Goal: Task Accomplishment & Management: Use online tool/utility

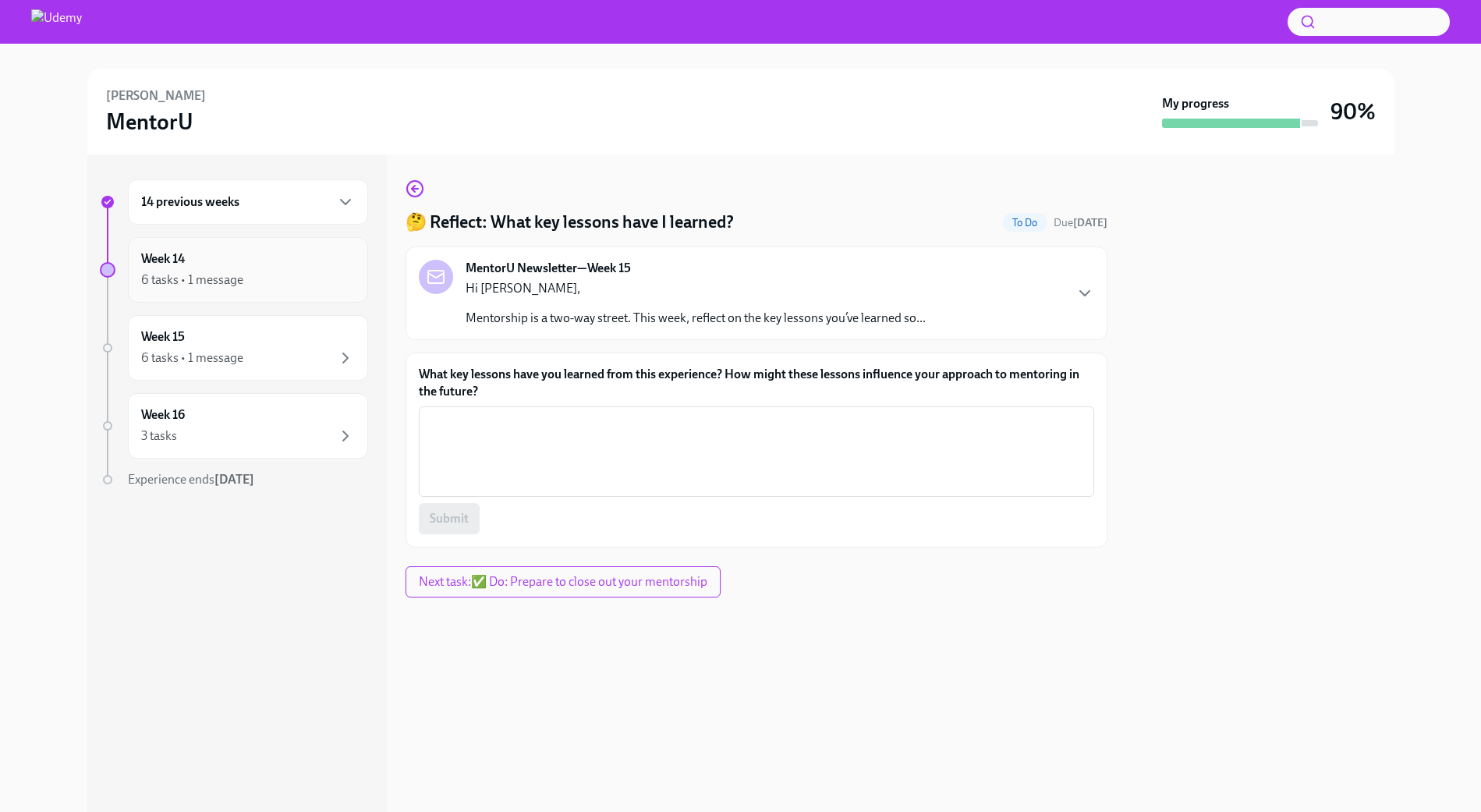
click at [236, 271] on div "6 tasks • 1 message" at bounding box center [192, 279] width 102 height 17
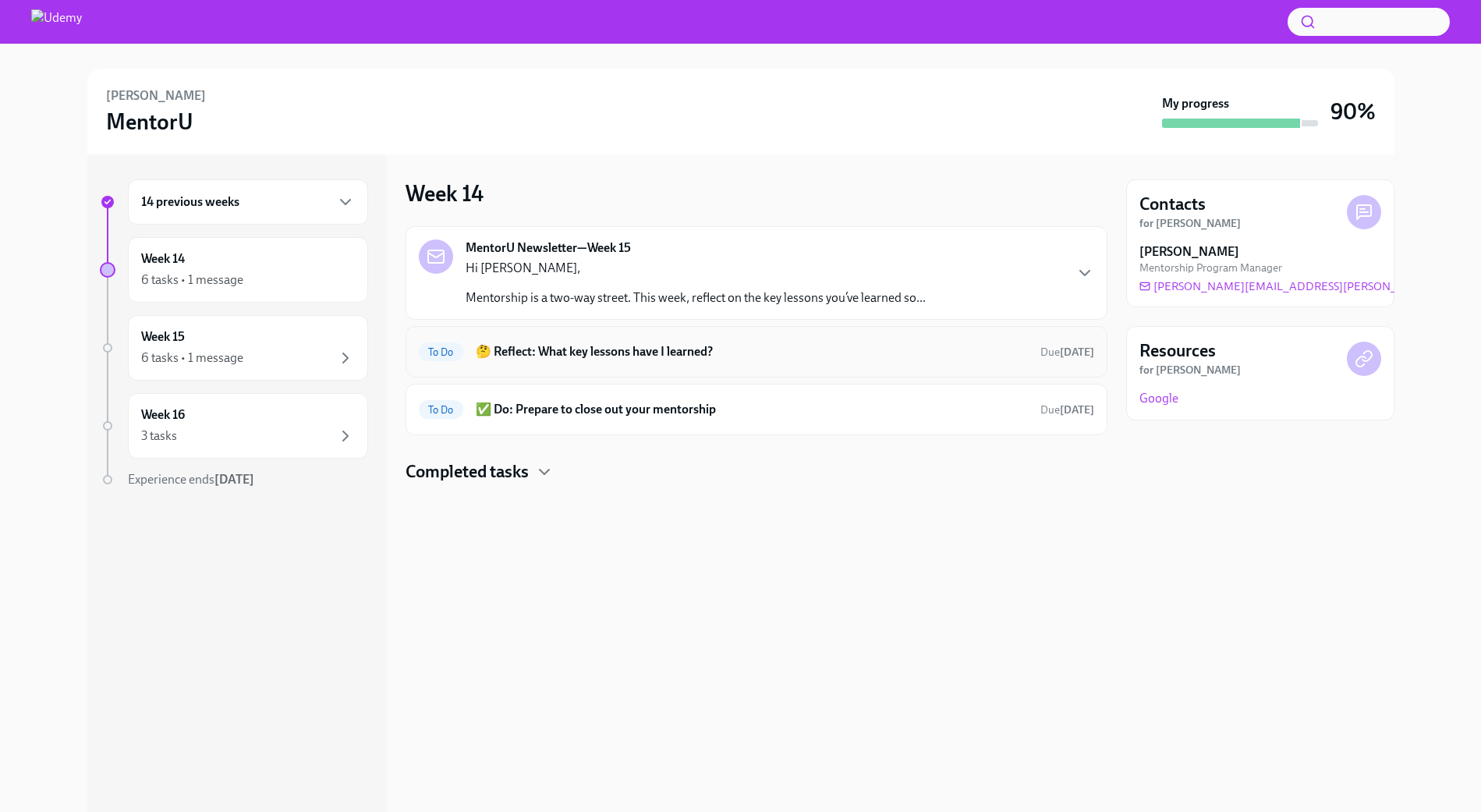
click at [845, 355] on h6 "🤔 Reflect: What key lessons have I learned?" at bounding box center [752, 351] width 552 height 17
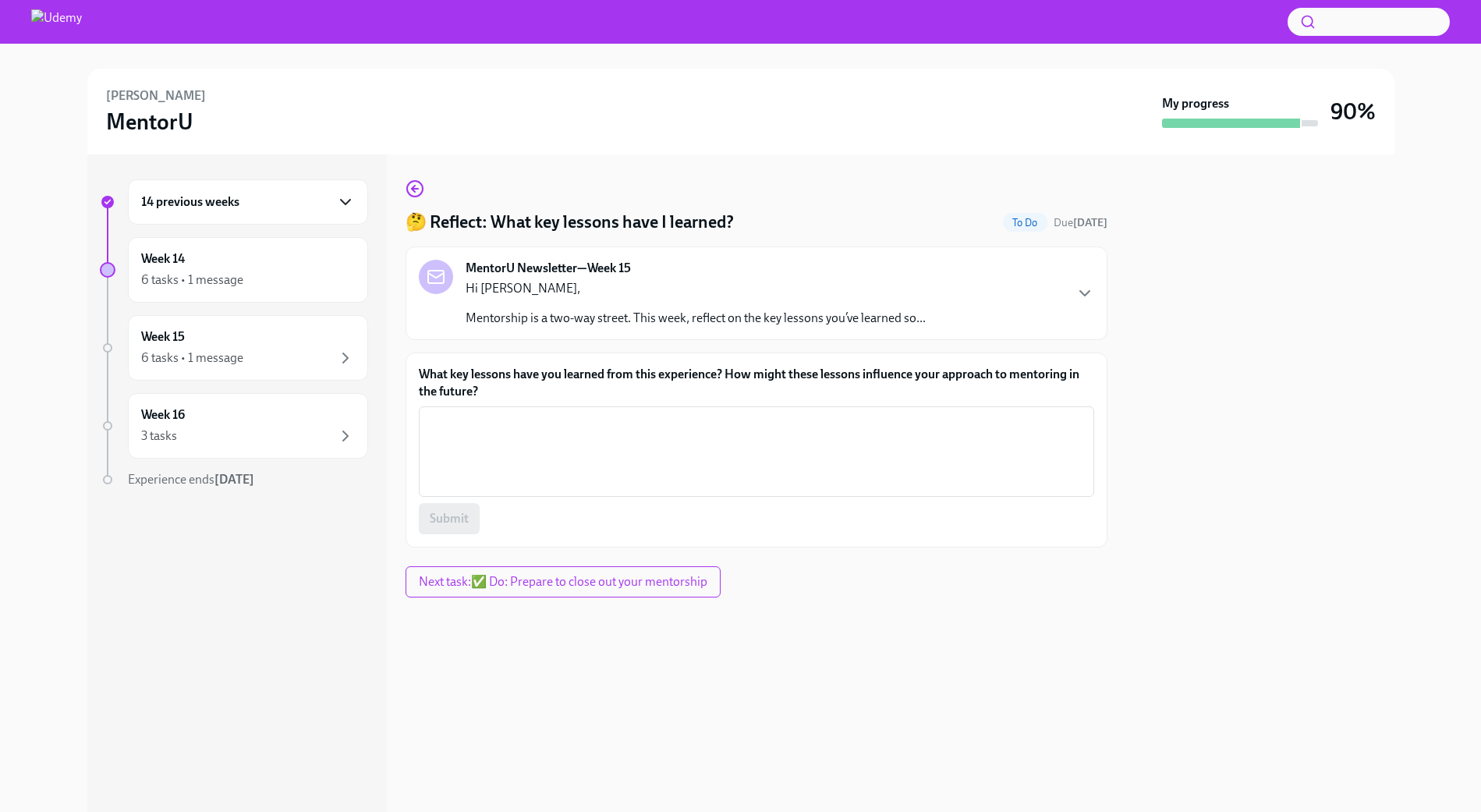
click at [337, 210] on icon "button" at bounding box center [345, 202] width 19 height 19
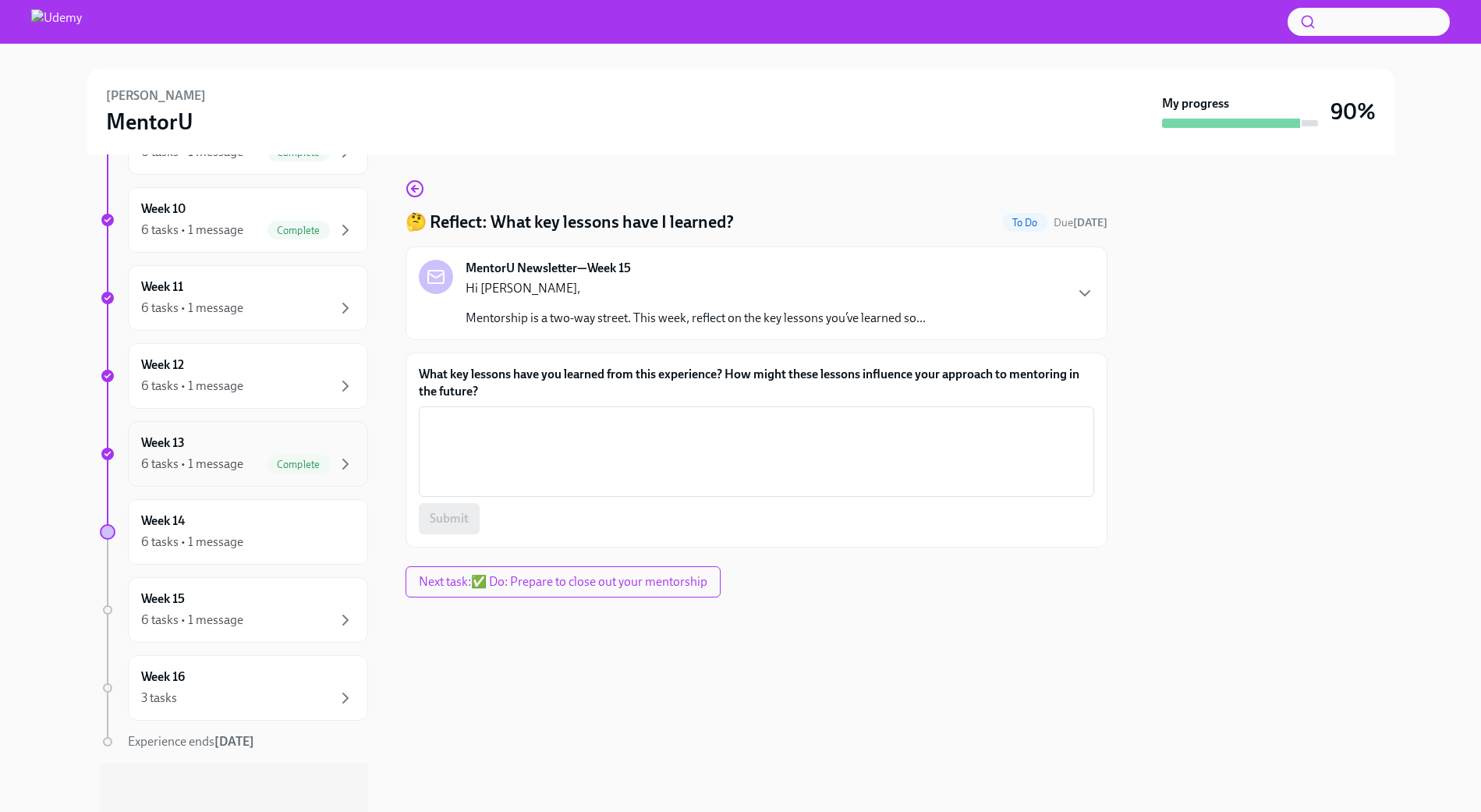
scroll to position [861, 0]
click at [297, 542] on div "6 tasks • 1 message" at bounding box center [248, 541] width 214 height 19
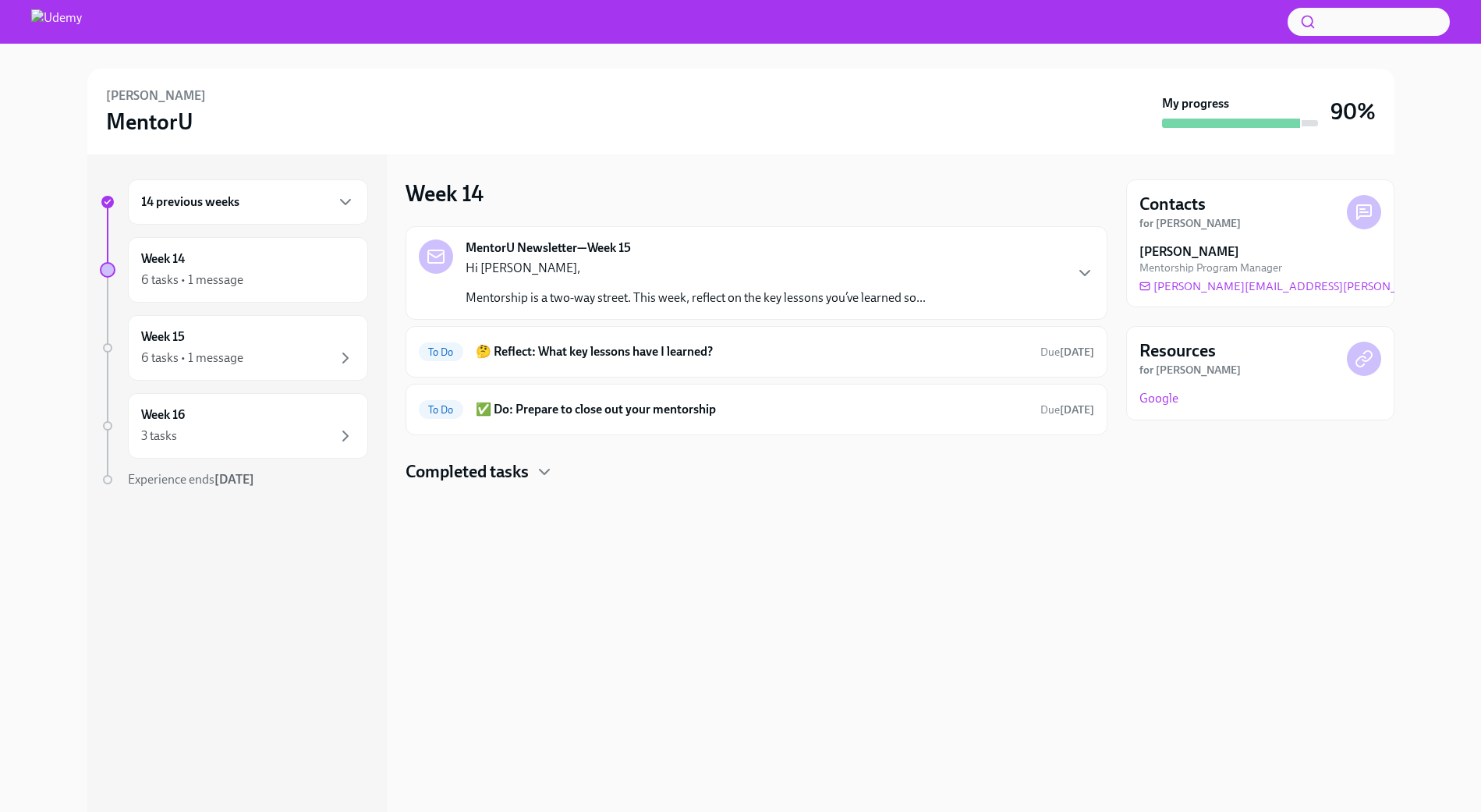
click at [493, 477] on h4 "Completed tasks" at bounding box center [467, 471] width 123 height 23
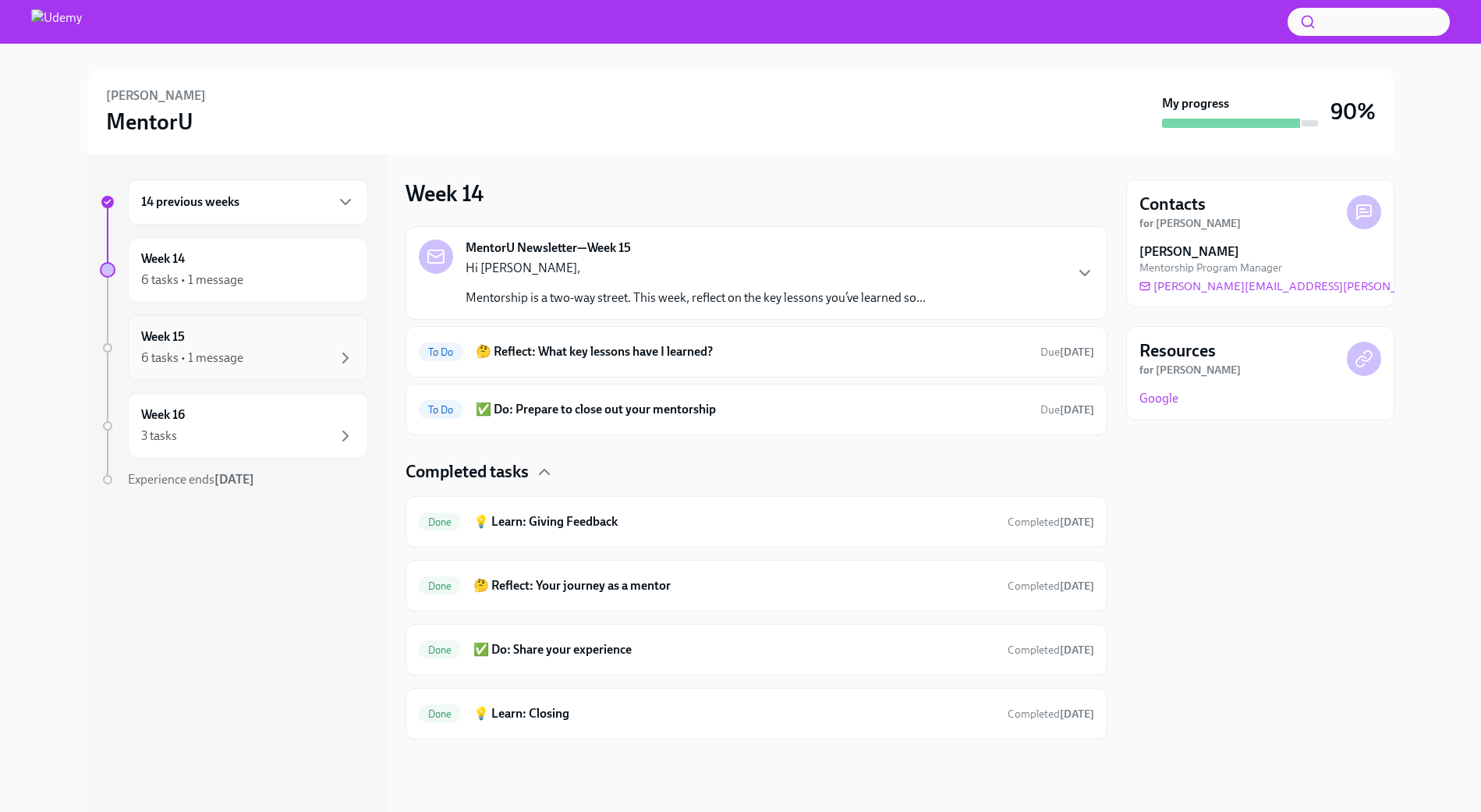
click at [250, 361] on div "6 tasks • 1 message" at bounding box center [248, 358] width 214 height 19
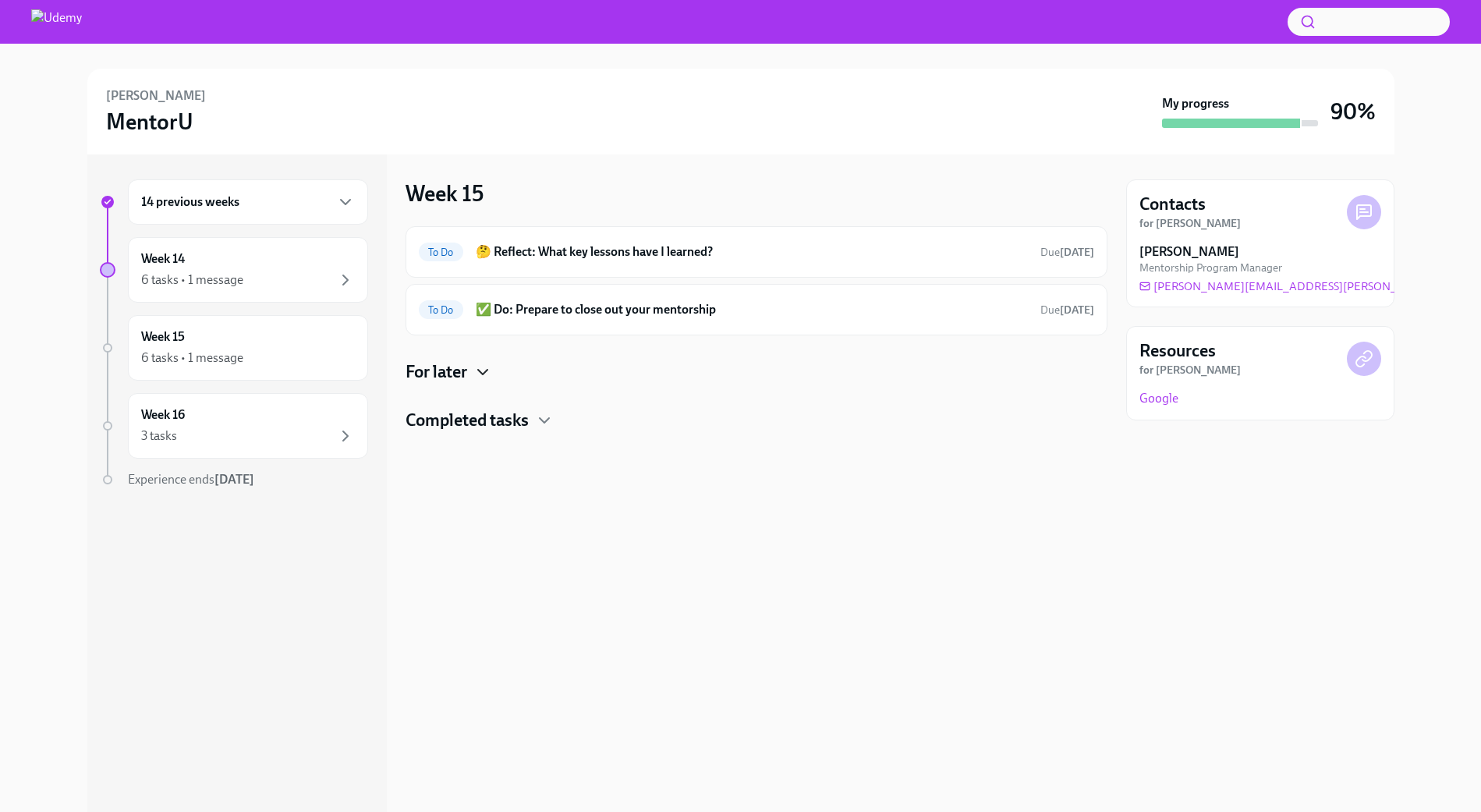
click at [483, 366] on icon "button" at bounding box center [483, 372] width 19 height 19
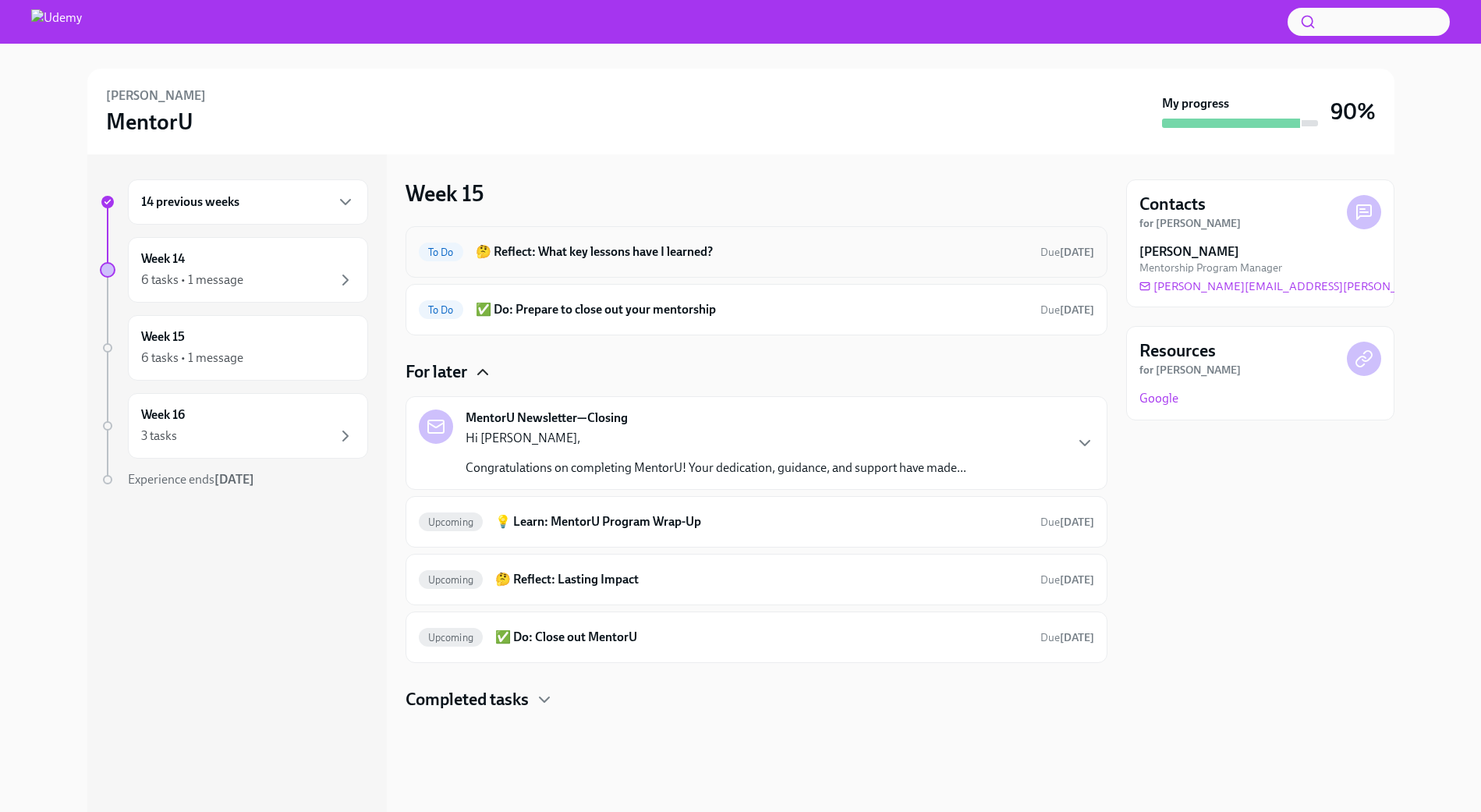
click at [552, 244] on h6 "🤔 Reflect: What key lessons have I learned?" at bounding box center [752, 252] width 552 height 17
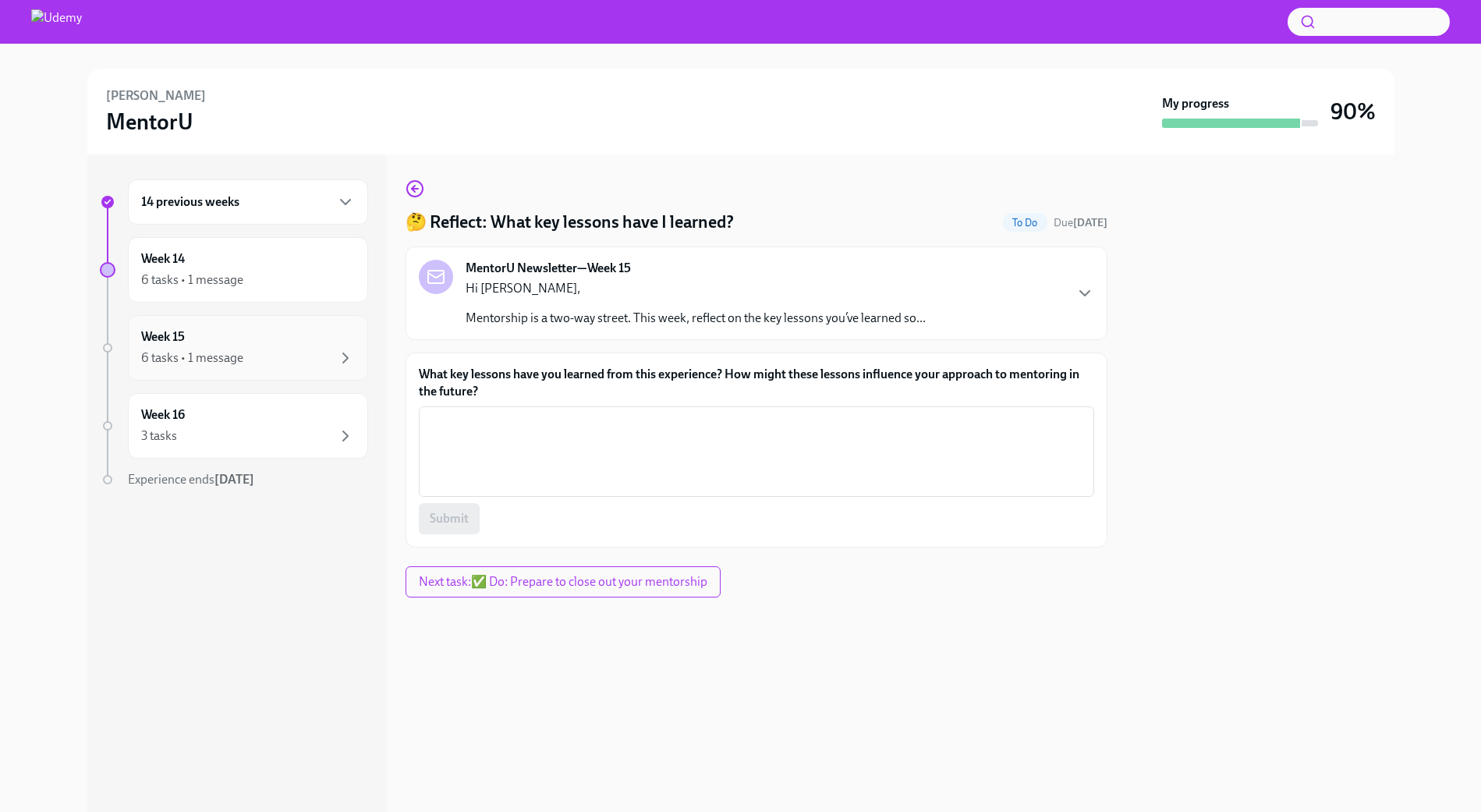
click at [243, 357] on div "6 tasks • 1 message" at bounding box center [248, 358] width 214 height 19
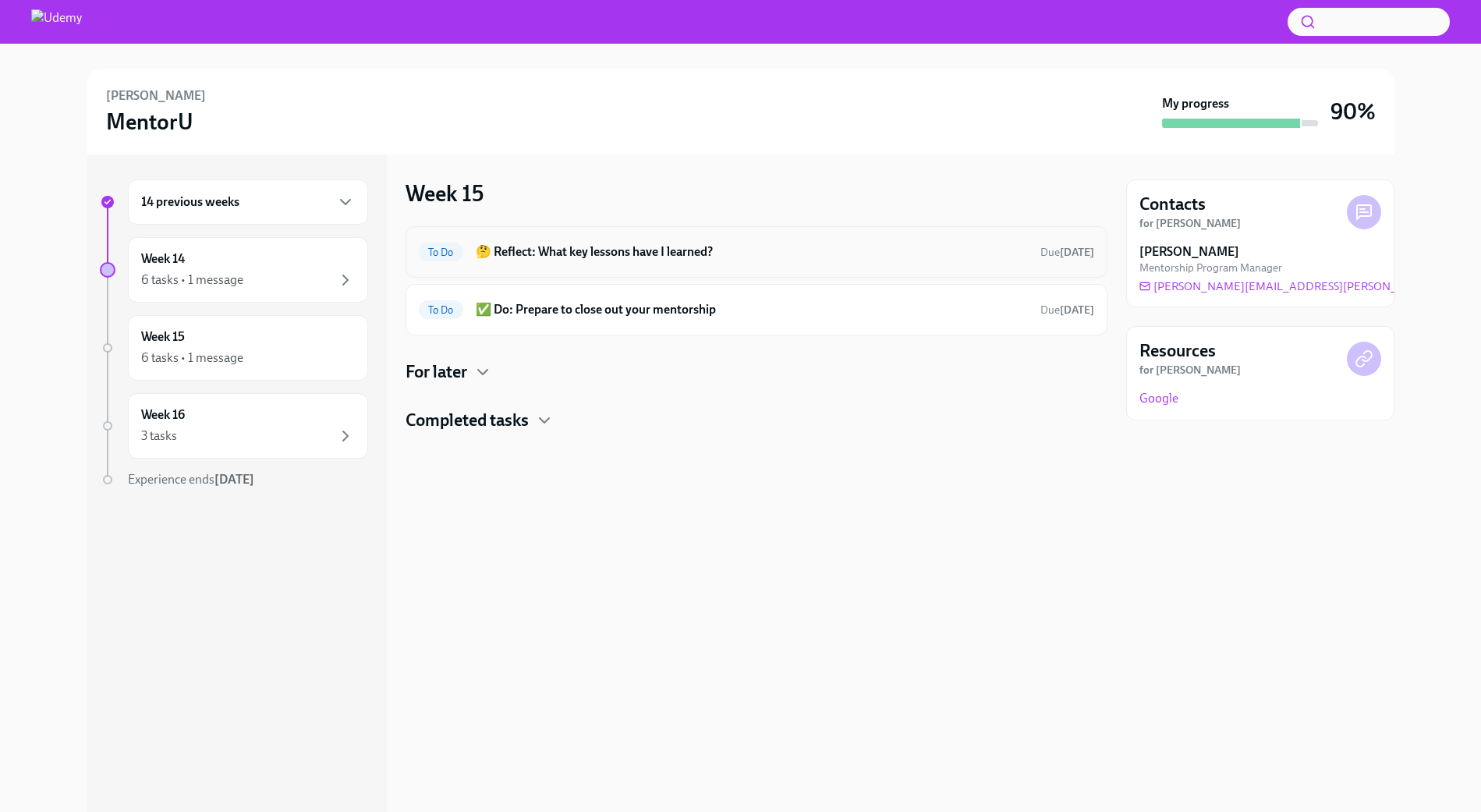
click at [604, 253] on h6 "🤔 Reflect: What key lessons have I learned?" at bounding box center [752, 252] width 552 height 17
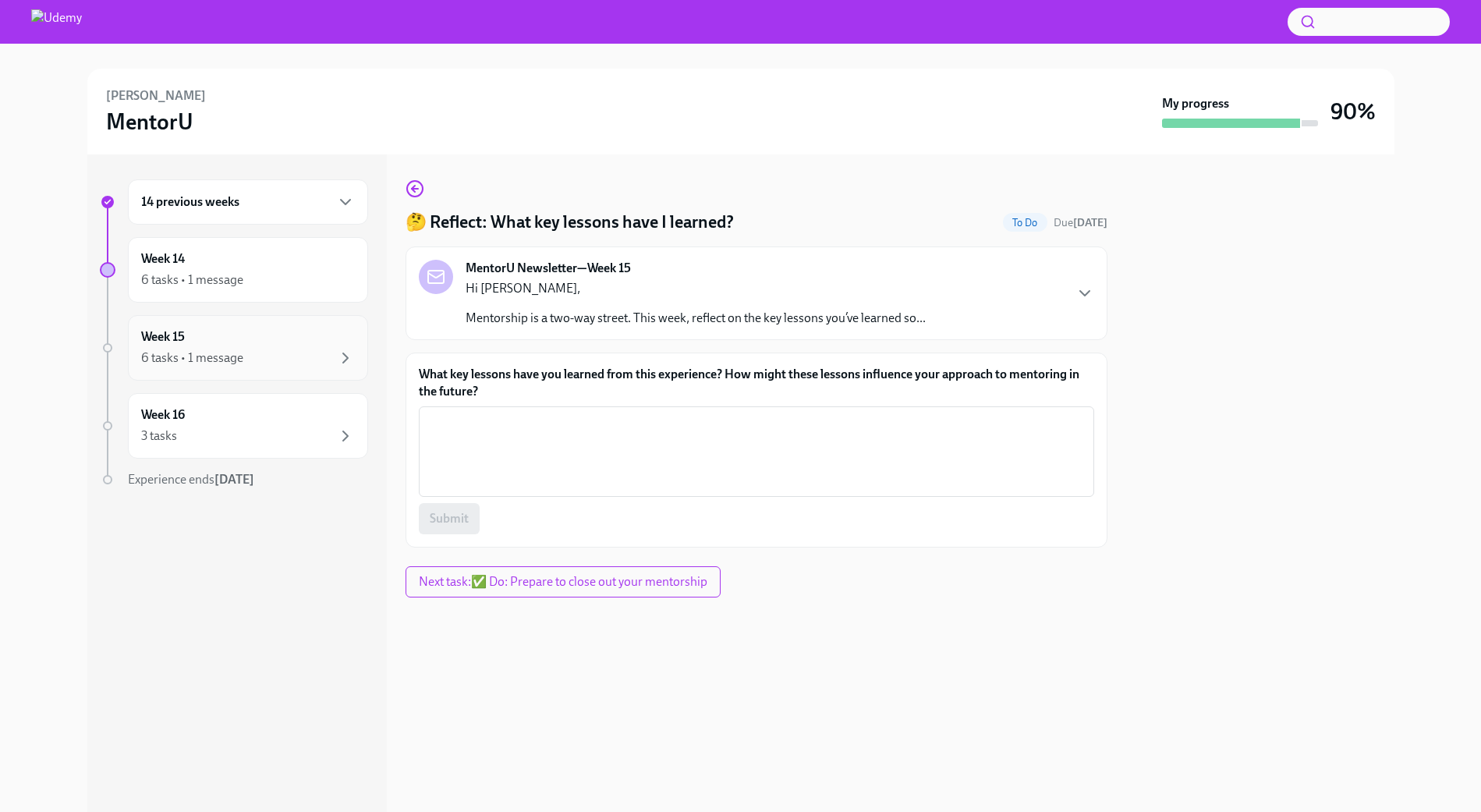
click at [233, 353] on div "6 tasks • 1 message" at bounding box center [192, 358] width 102 height 17
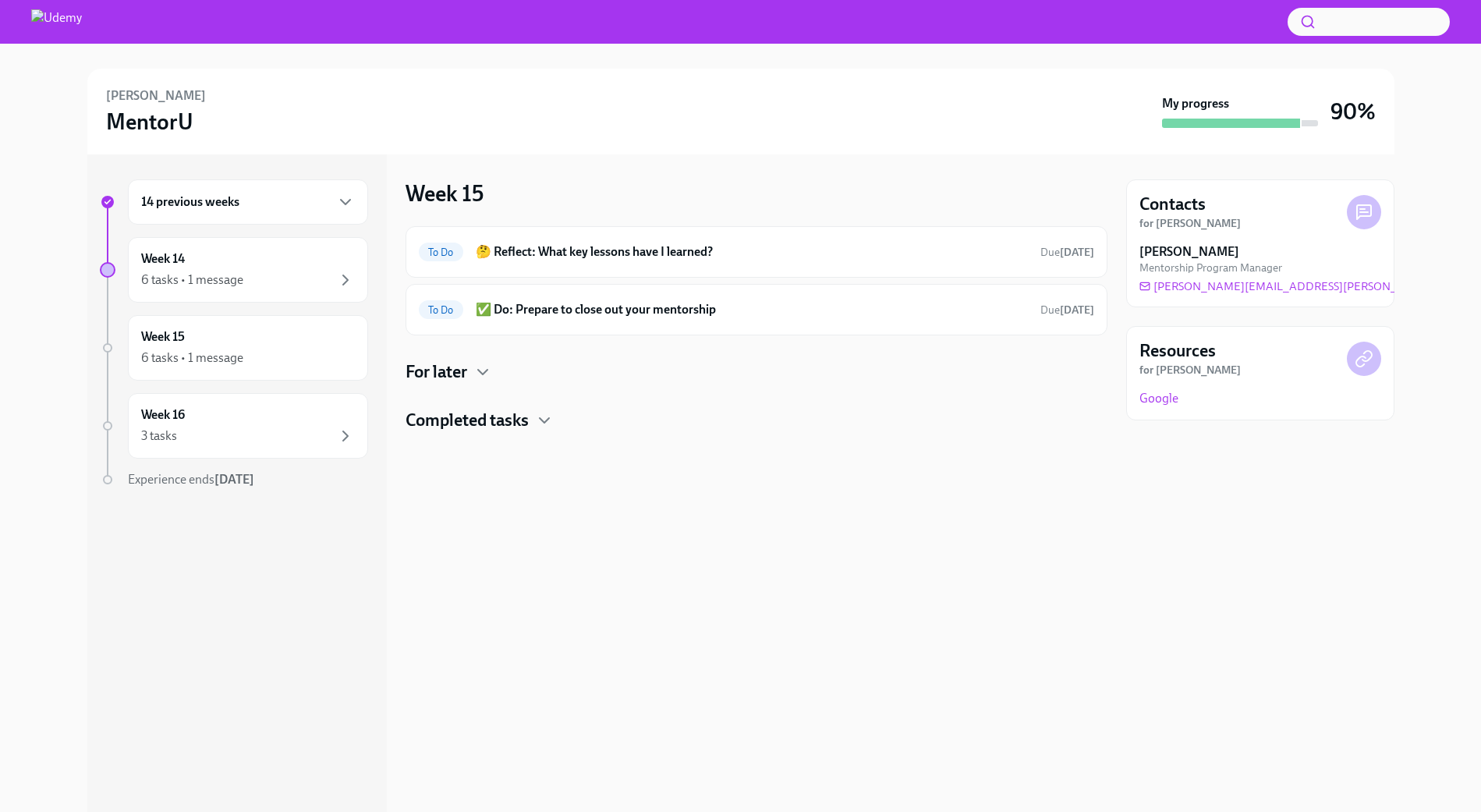
click at [285, 206] on div "14 previous weeks" at bounding box center [248, 202] width 214 height 19
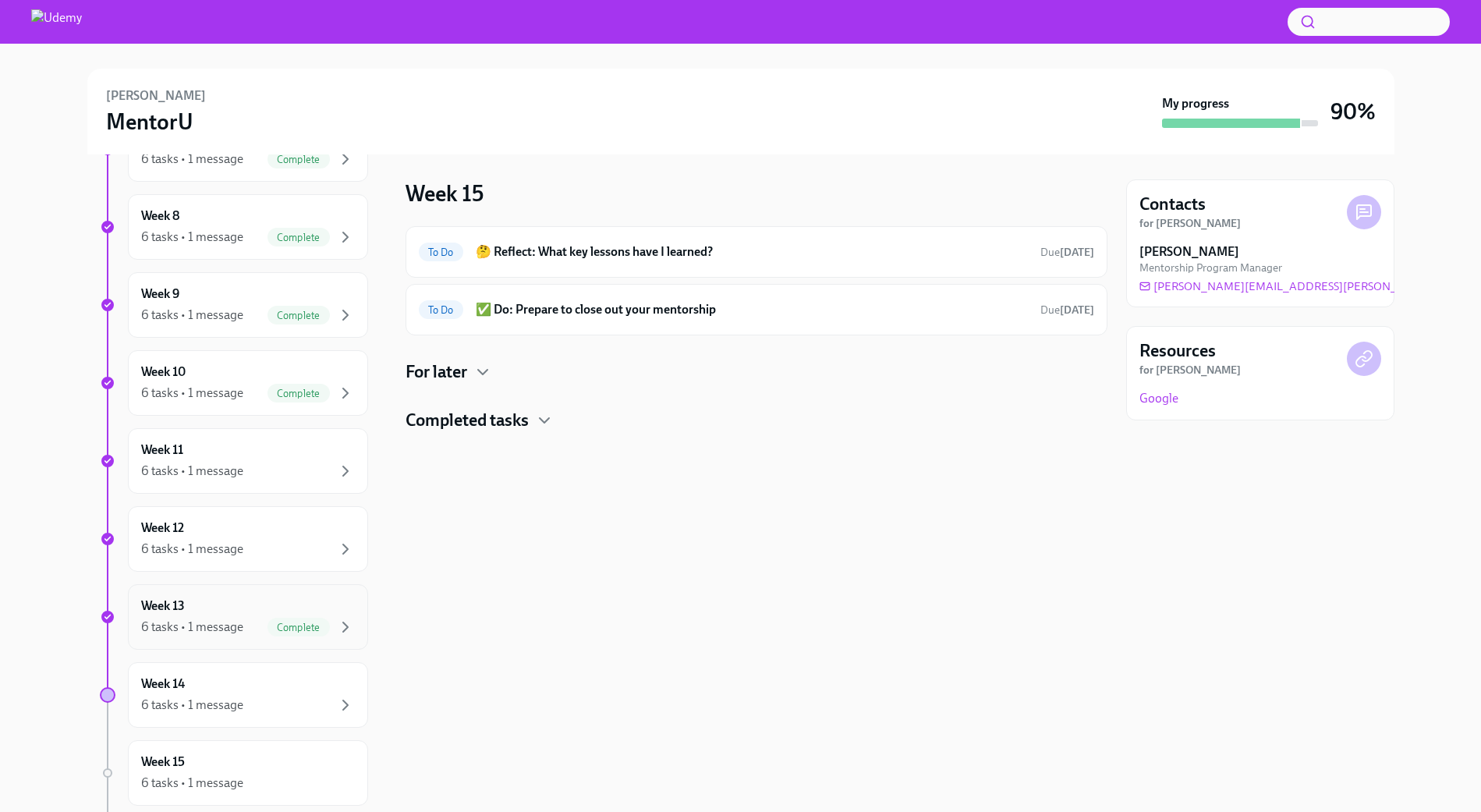
scroll to position [814, 0]
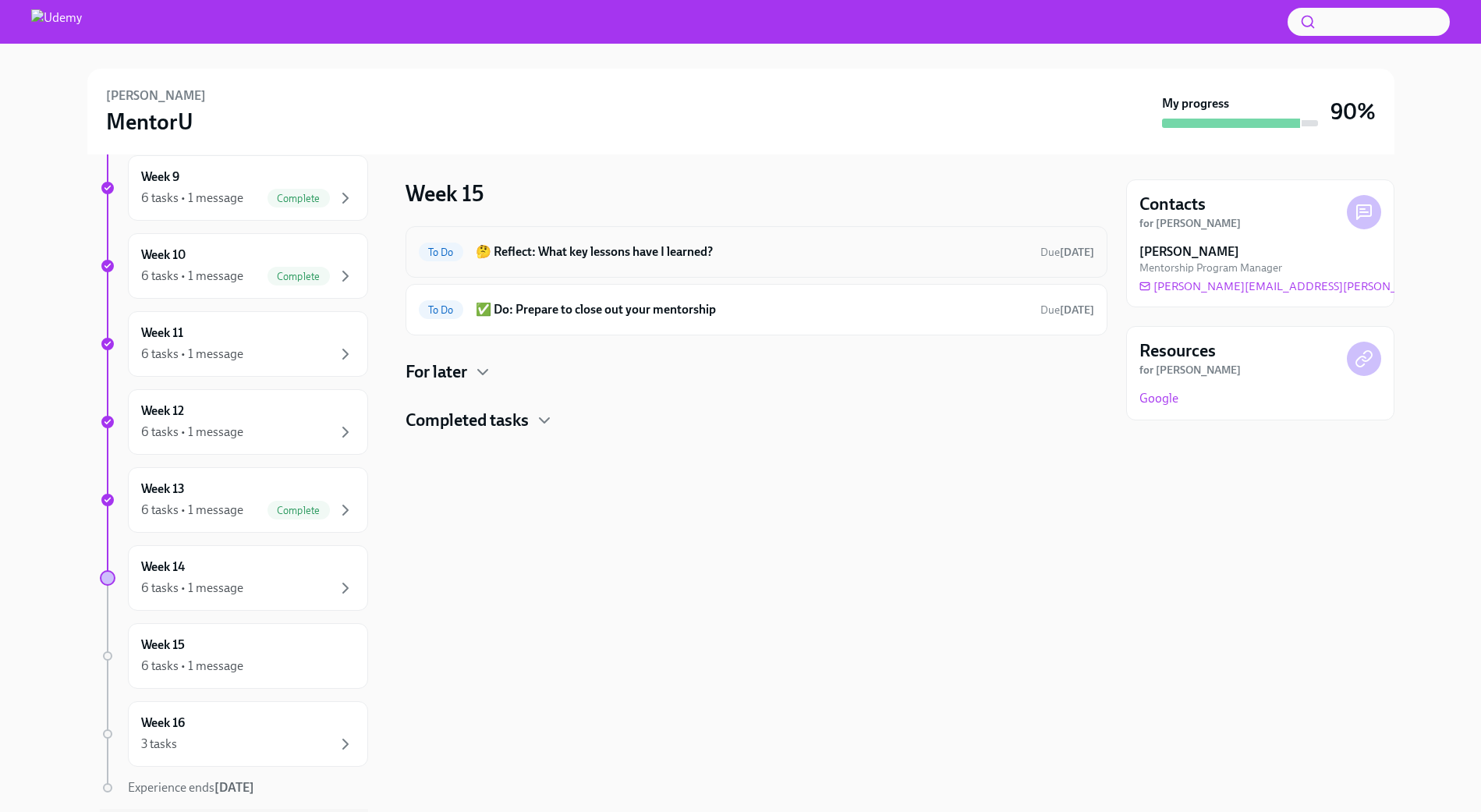
click at [551, 258] on h6 "🤔 Reflect: What key lessons have I learned?" at bounding box center [752, 252] width 552 height 17
